Goal: Information Seeking & Learning: Learn about a topic

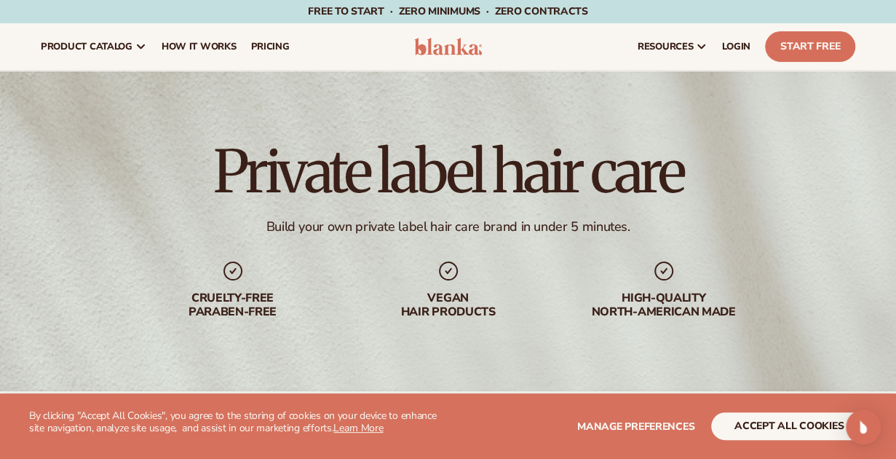
scroll to position [2874, 0]
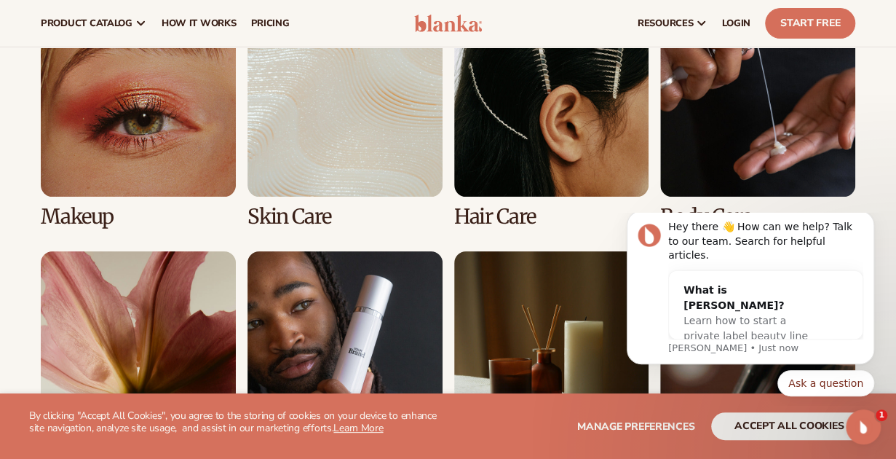
scroll to position [2747, 0]
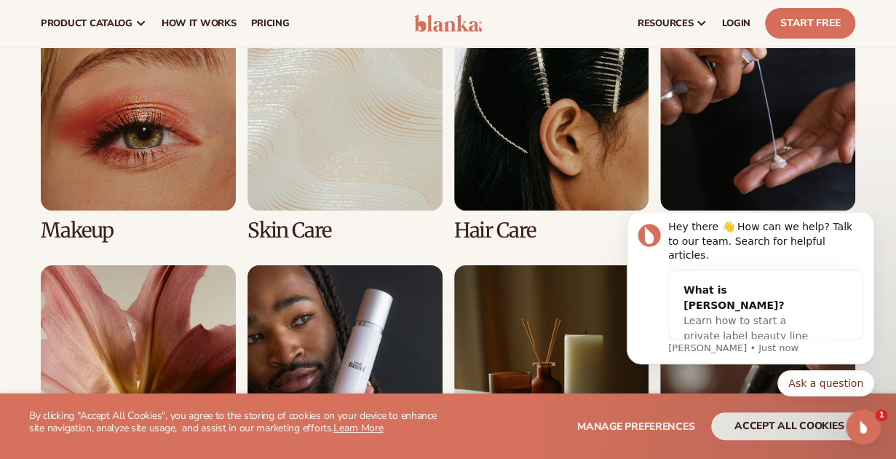
click at [554, 162] on link "3 / 8" at bounding box center [551, 129] width 195 height 226
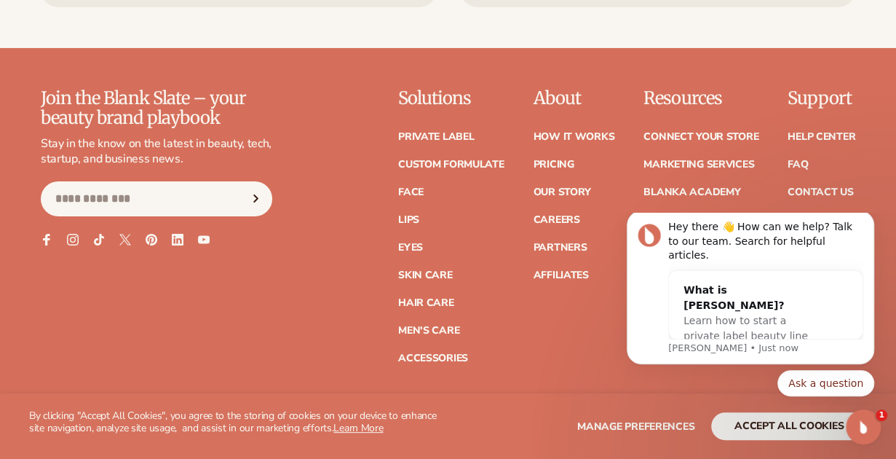
scroll to position [2492, 0]
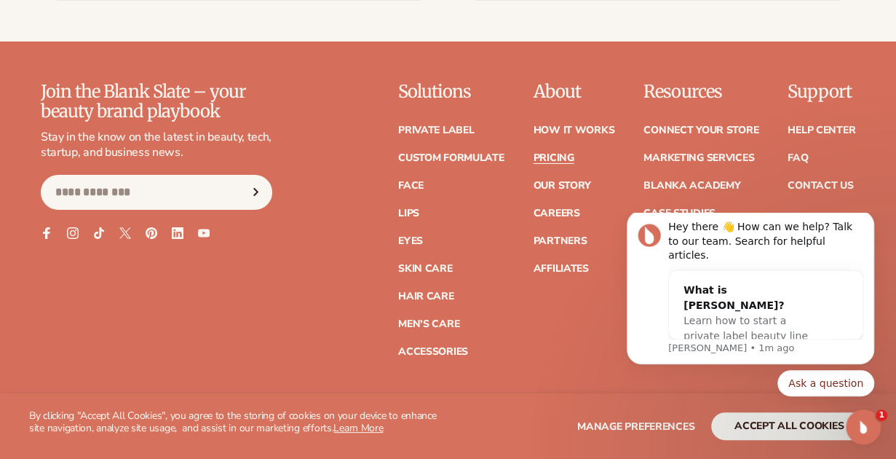
click at [550, 155] on link "Pricing" at bounding box center [553, 158] width 41 height 10
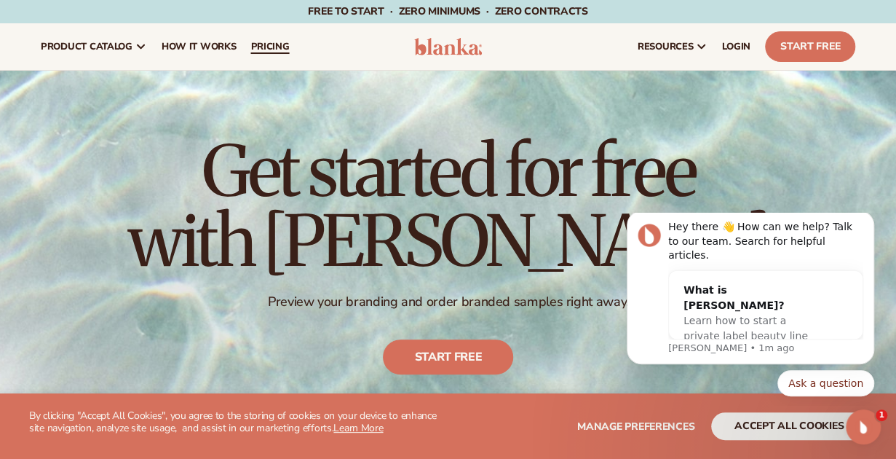
click at [266, 43] on span "pricing" at bounding box center [269, 47] width 39 height 12
drag, startPoint x: 328, startPoint y: 130, endPoint x: 368, endPoint y: 72, distance: 70.5
click at [368, 72] on div "Get started for free with Blanka Preview your branding and order branded sample…" at bounding box center [448, 255] width 896 height 369
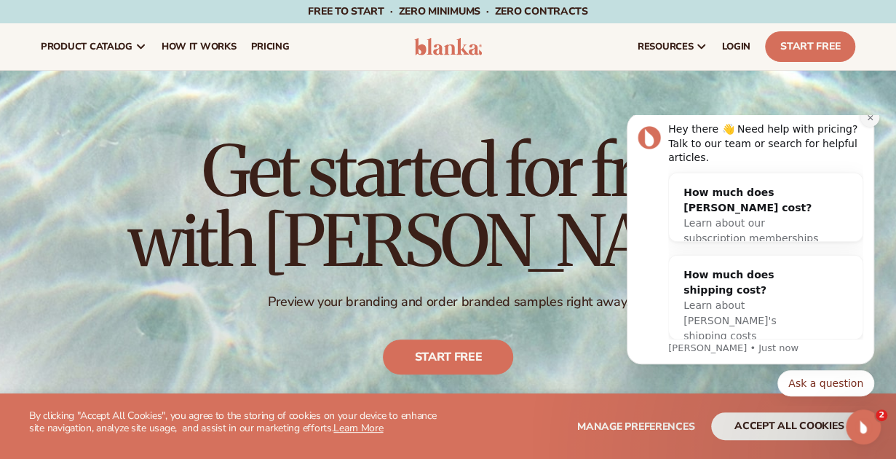
click at [873, 122] on icon "Dismiss notification" at bounding box center [870, 118] width 8 height 8
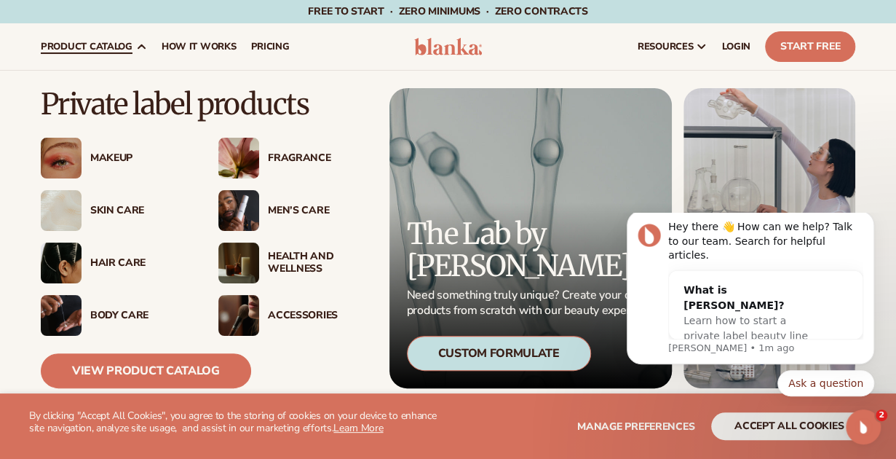
click at [51, 263] on img at bounding box center [61, 262] width 41 height 41
